Goal: Task Accomplishment & Management: Use online tool/utility

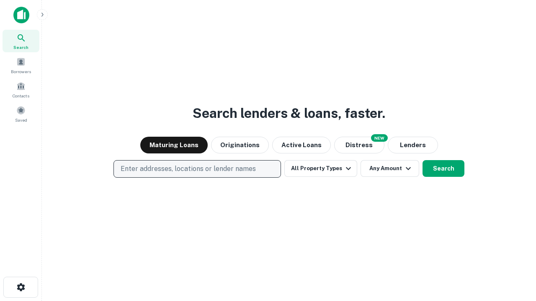
click at [197, 169] on p "Enter addresses, locations or lender names" at bounding box center [188, 169] width 135 height 10
type input "**********"
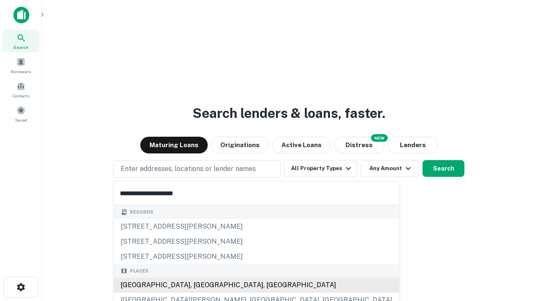
click at [200, 286] on div "[GEOGRAPHIC_DATA], [GEOGRAPHIC_DATA], [GEOGRAPHIC_DATA]" at bounding box center [256, 285] width 285 height 15
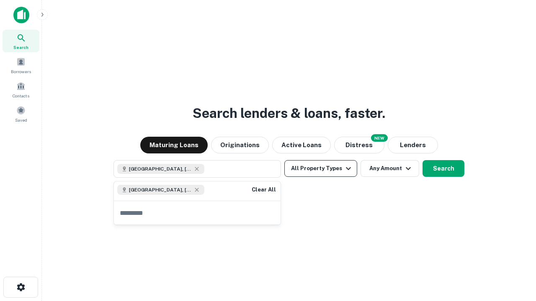
click at [321, 169] on button "All Property Types" at bounding box center [320, 168] width 73 height 17
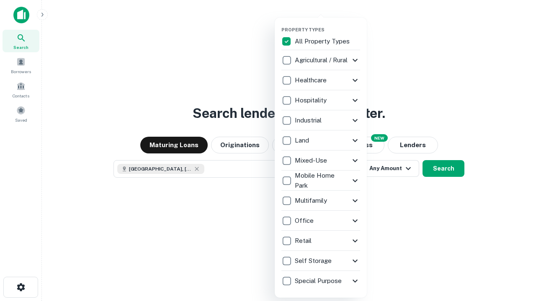
click at [327, 24] on button "button" at bounding box center [327, 24] width 92 height 0
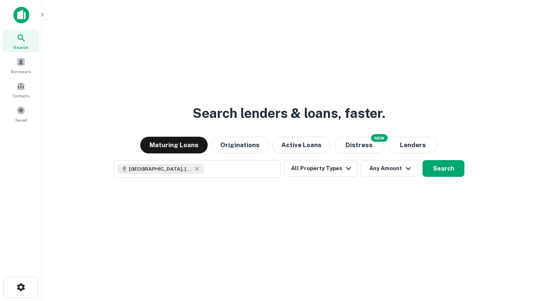
scroll to position [13, 0]
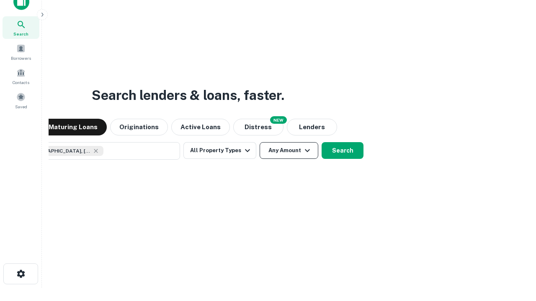
click at [260, 142] on button "Any Amount" at bounding box center [289, 150] width 59 height 17
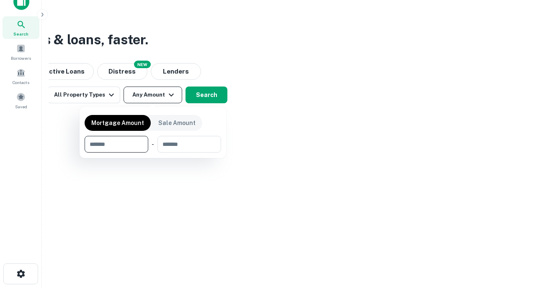
type input "*******"
click at [153, 153] on button "button" at bounding box center [153, 153] width 136 height 0
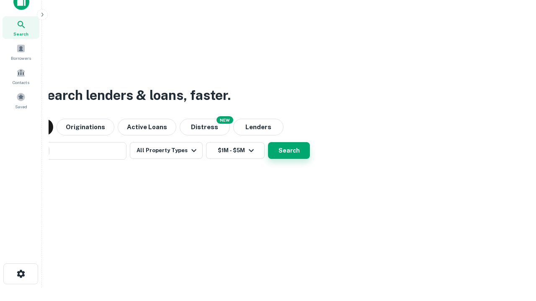
click at [268, 142] on button "Search" at bounding box center [289, 150] width 42 height 17
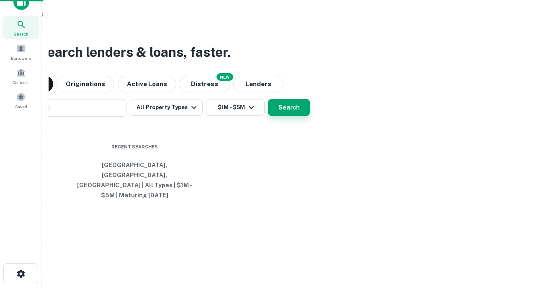
scroll to position [27, 237]
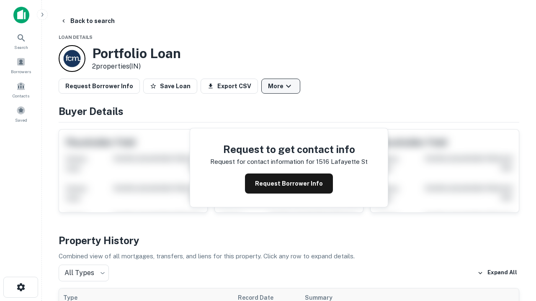
click at [281, 86] on button "More" at bounding box center [280, 86] width 39 height 15
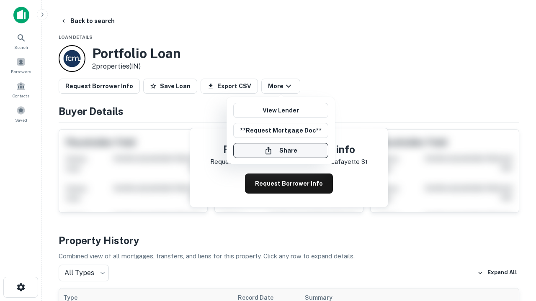
click at [281, 151] on button "Share" at bounding box center [280, 150] width 95 height 15
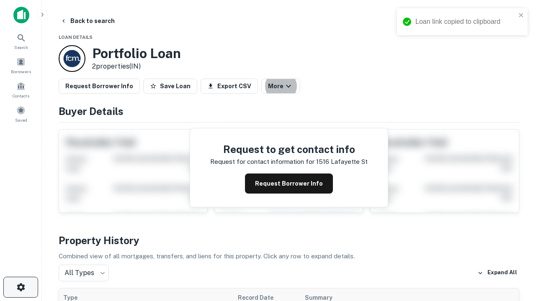
click at [21, 288] on icon "button" at bounding box center [21, 288] width 10 height 10
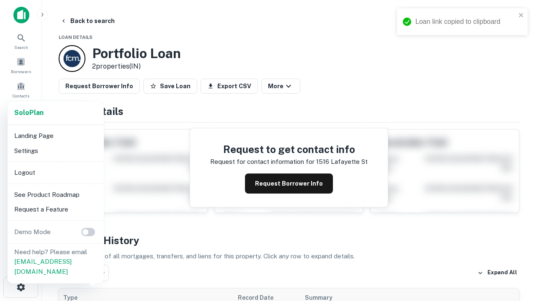
click at [55, 172] on li "Logout" at bounding box center [56, 172] width 90 height 15
